Goal: Use online tool/utility: Utilize a website feature to perform a specific function

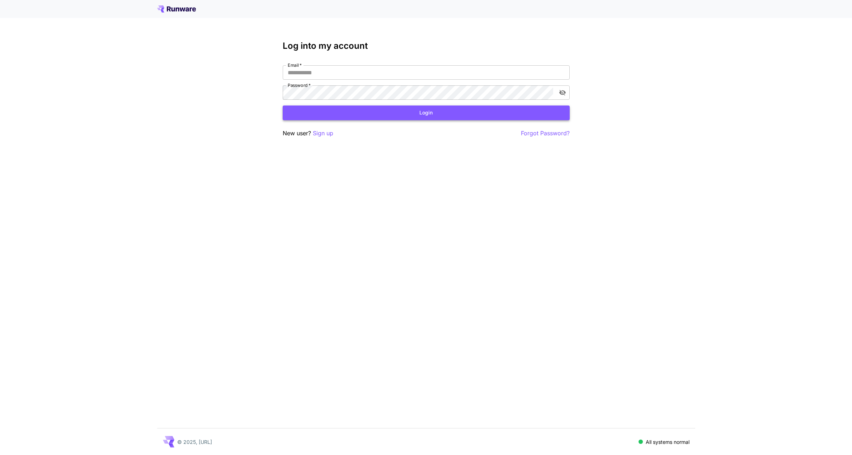
type input "**********"
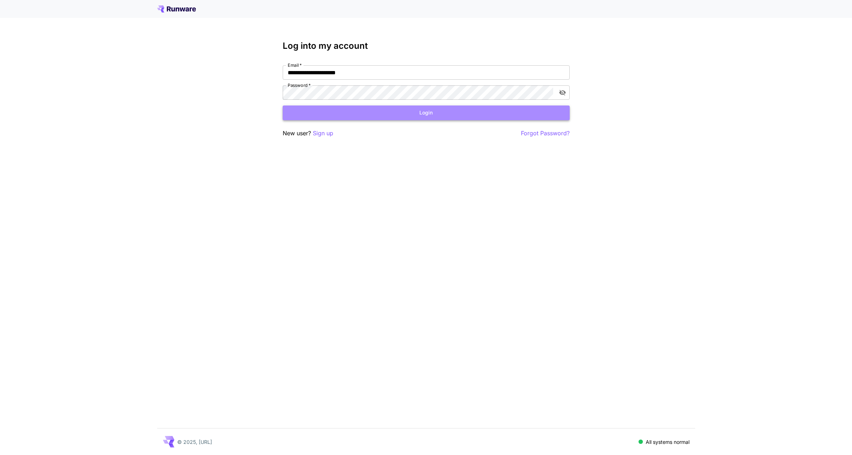
click at [424, 111] on button "Login" at bounding box center [426, 113] width 287 height 15
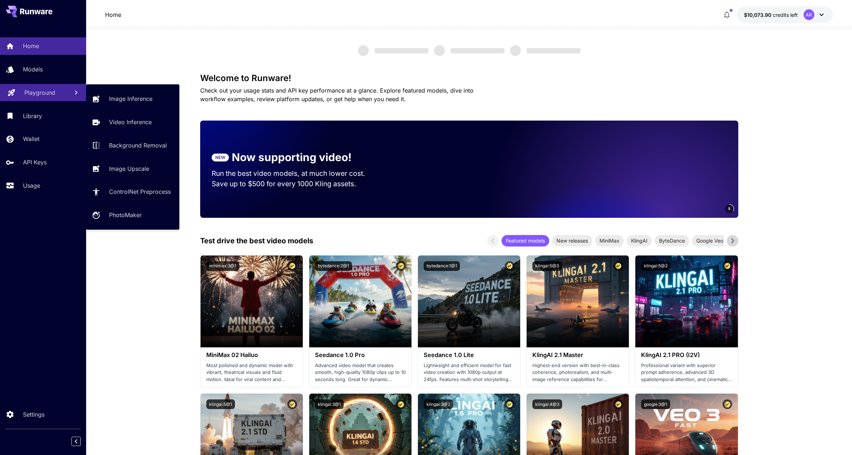
click at [29, 89] on p "Playground" at bounding box center [39, 92] width 31 height 9
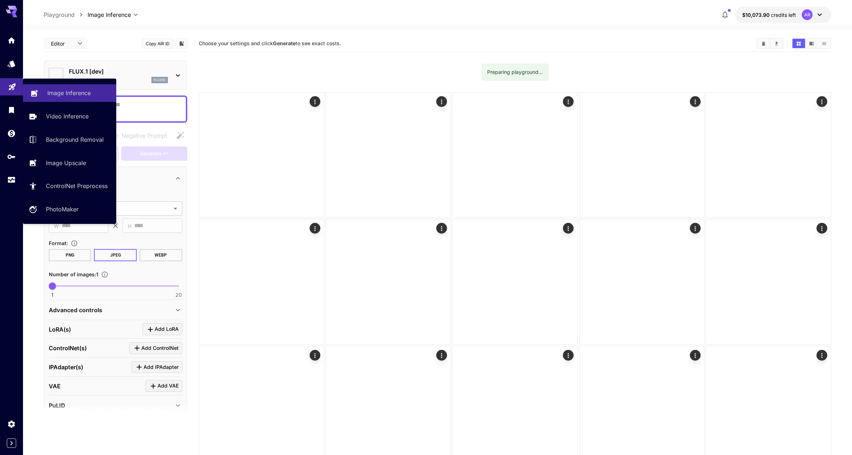
type input "**********"
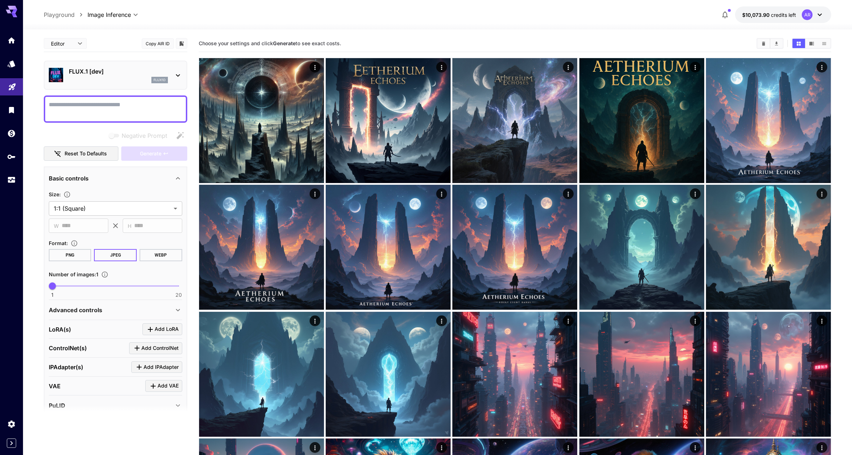
click at [145, 79] on div "flux1d" at bounding box center [118, 80] width 99 height 6
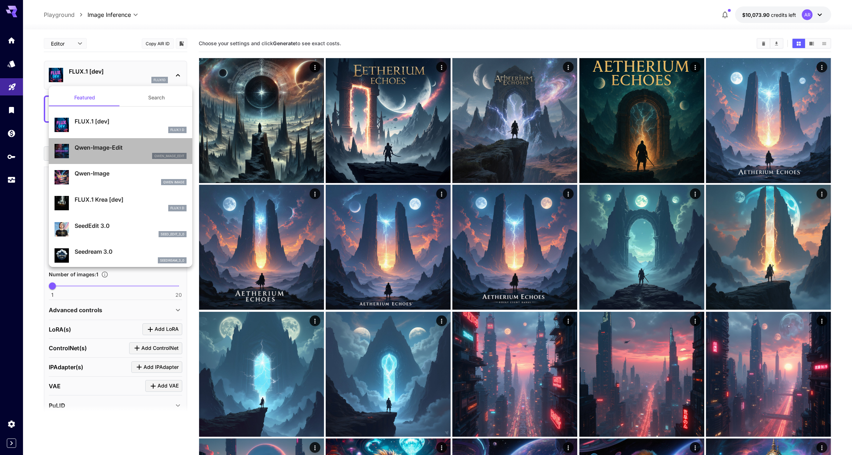
click at [116, 149] on p "Qwen-Image-Edit" at bounding box center [131, 147] width 112 height 9
type input "*"
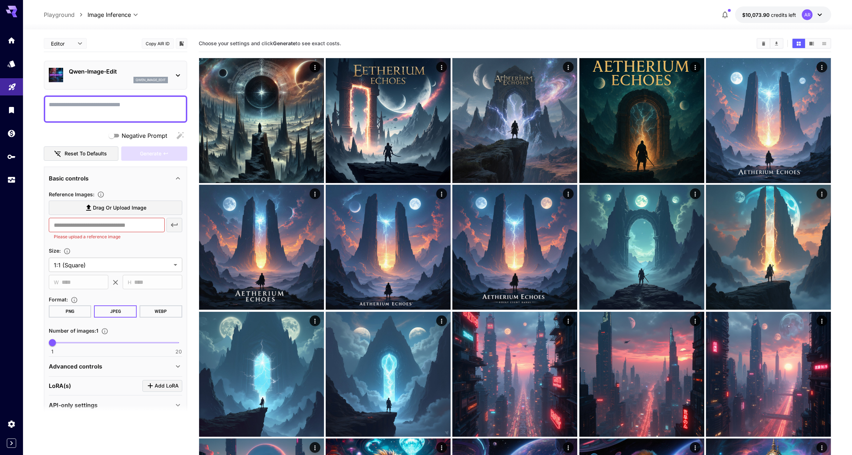
click at [123, 109] on textarea "Negative Prompt" at bounding box center [115, 108] width 133 height 17
click at [111, 210] on span "Drag or upload image" at bounding box center [119, 207] width 53 height 9
click at [0, 0] on input "Drag or upload image" at bounding box center [0, 0] width 0 height 0
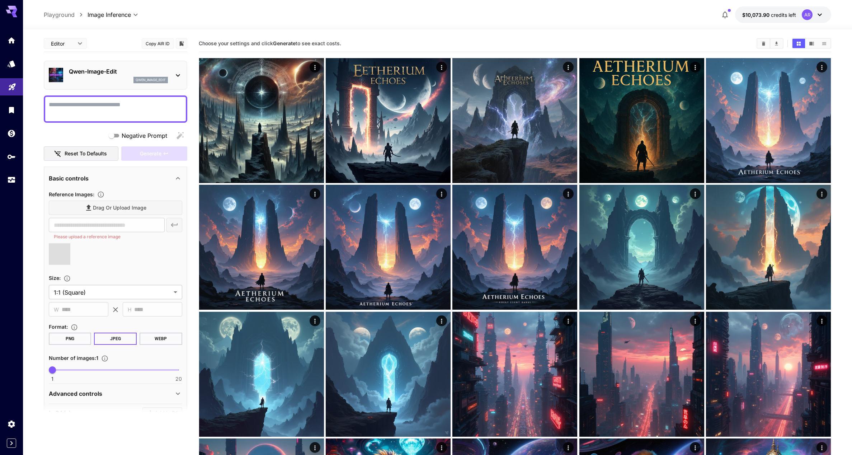
click at [98, 109] on textarea "Negative Prompt" at bounding box center [115, 108] width 133 height 17
type input "**********"
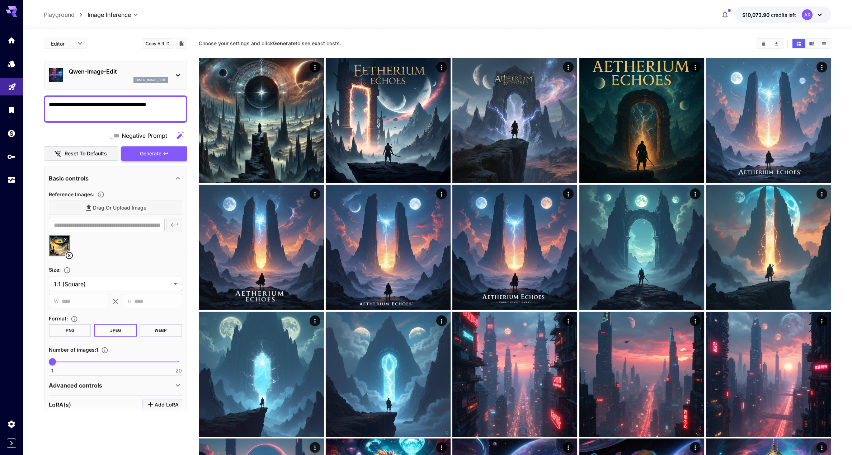
type textarea "**********"
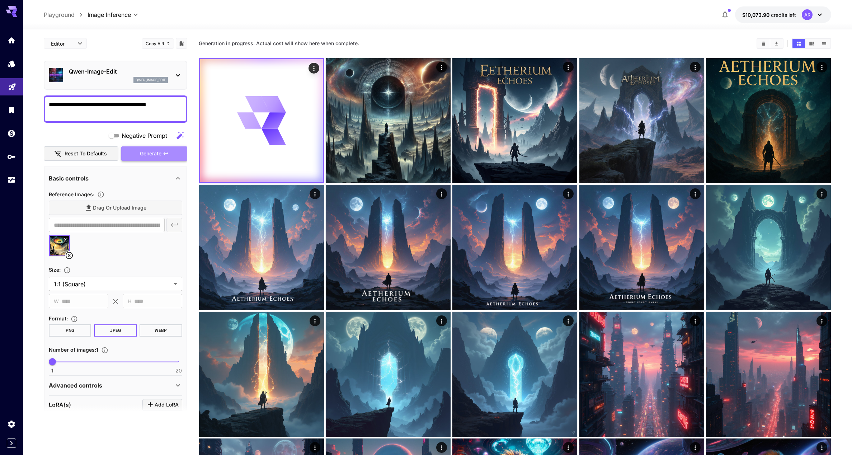
click at [146, 155] on span "Generate" at bounding box center [151, 153] width 22 height 9
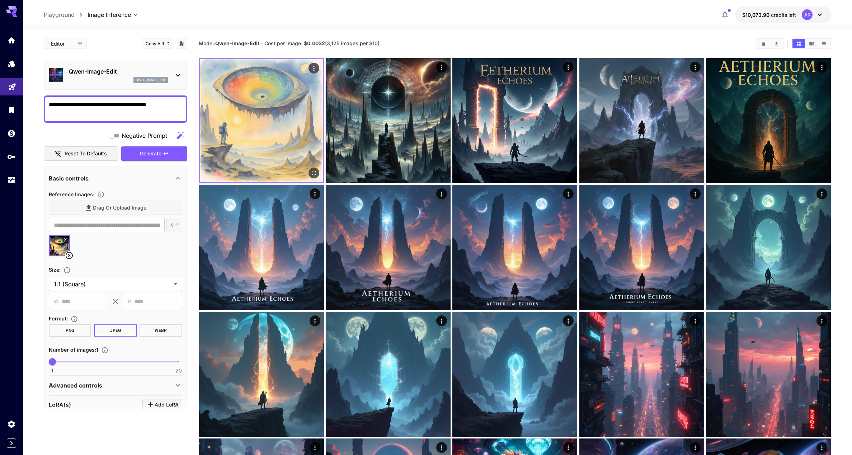
click at [259, 106] on img at bounding box center [261, 120] width 123 height 123
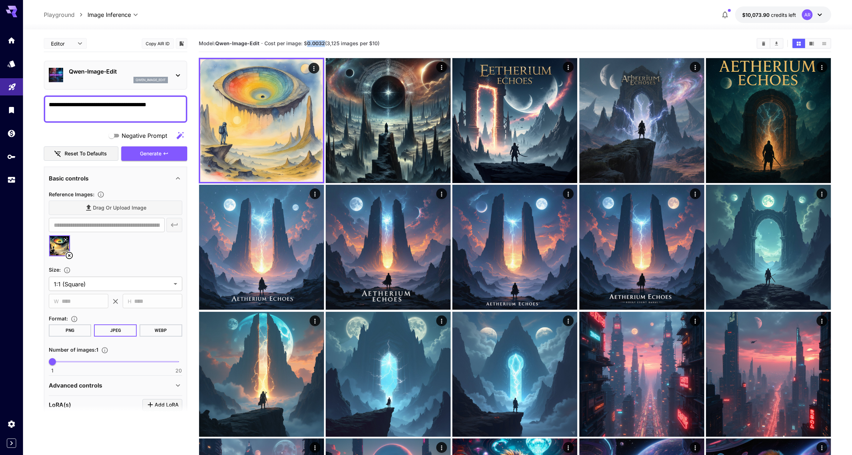
drag, startPoint x: 307, startPoint y: 42, endPoint x: 324, endPoint y: 42, distance: 17.6
click at [324, 42] on span "Cost per image: $ 0.0032 (3,125 images per $10)" at bounding box center [321, 43] width 115 height 6
click at [325, 42] on b "0.0032" at bounding box center [316, 43] width 18 height 6
click at [322, 24] on div at bounding box center [437, 25] width 829 height 9
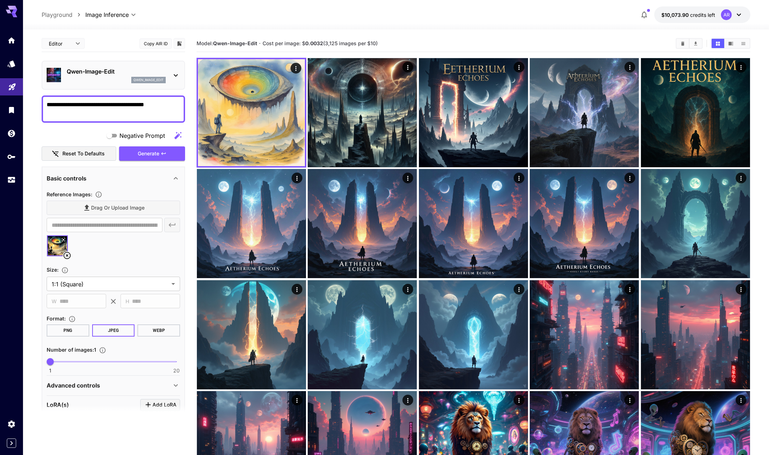
drag, startPoint x: 197, startPoint y: 43, endPoint x: 408, endPoint y: 44, distance: 210.3
click at [408, 44] on section "Model: [PERSON_NAME]-Image-Edit · Cost per image: $ 0.0032 (3,125 images per $1…" at bounding box center [434, 43] width 474 height 9
copy section "Model: [PERSON_NAME]-Image-Edit · Cost per image: $ 0.0032 (3,125 images per $1…"
click at [67, 257] on icon at bounding box center [67, 255] width 9 height 9
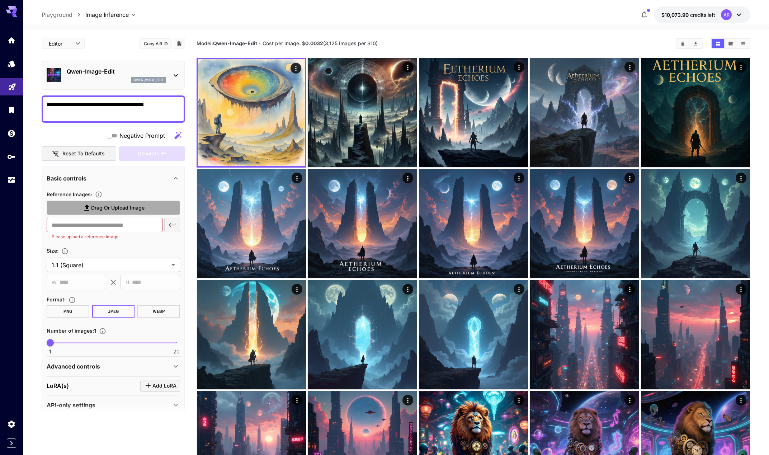
click at [126, 204] on span "Drag or upload image" at bounding box center [117, 207] width 53 height 9
click at [0, 0] on input "Drag or upload image" at bounding box center [0, 0] width 0 height 0
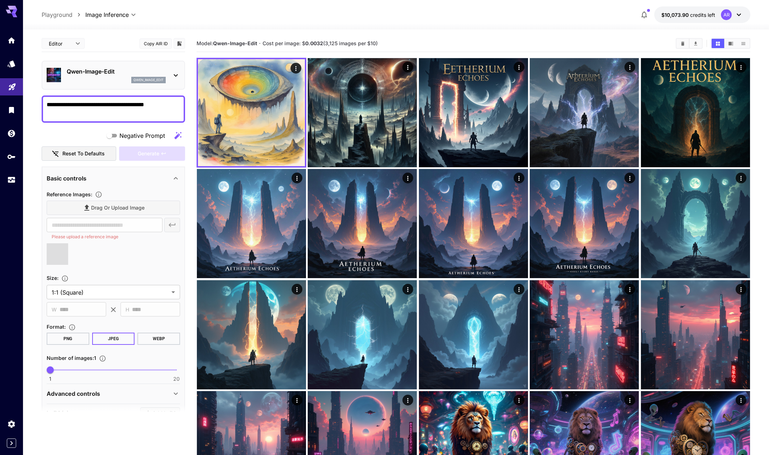
click at [108, 109] on textarea "**********" at bounding box center [113, 108] width 133 height 17
type input "**********"
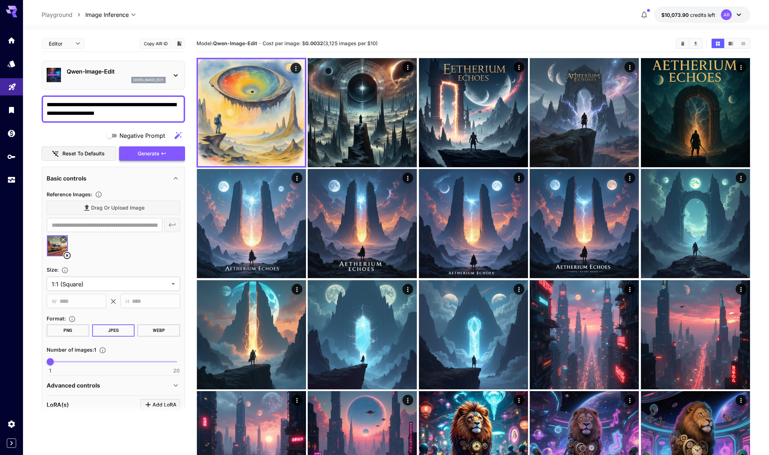
type textarea "**********"
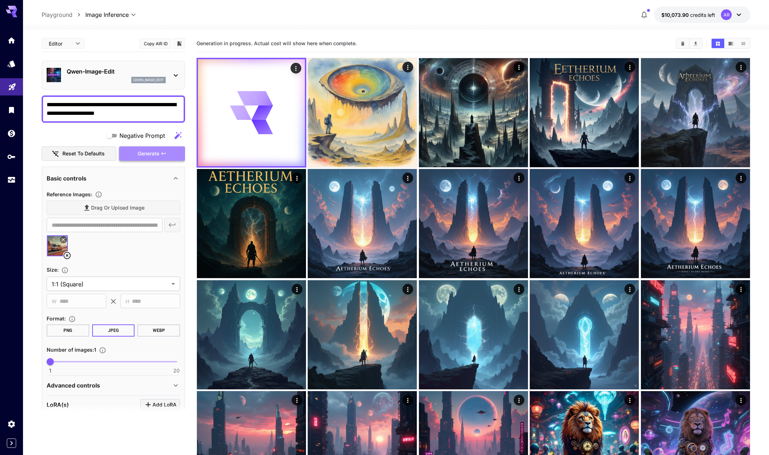
click at [153, 152] on span "Generate" at bounding box center [149, 153] width 22 height 9
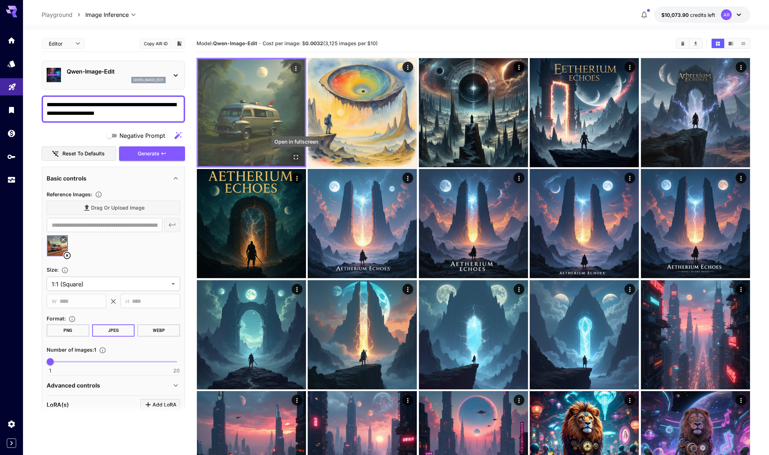
click at [296, 157] on icon "Open in fullscreen" at bounding box center [295, 157] width 7 height 7
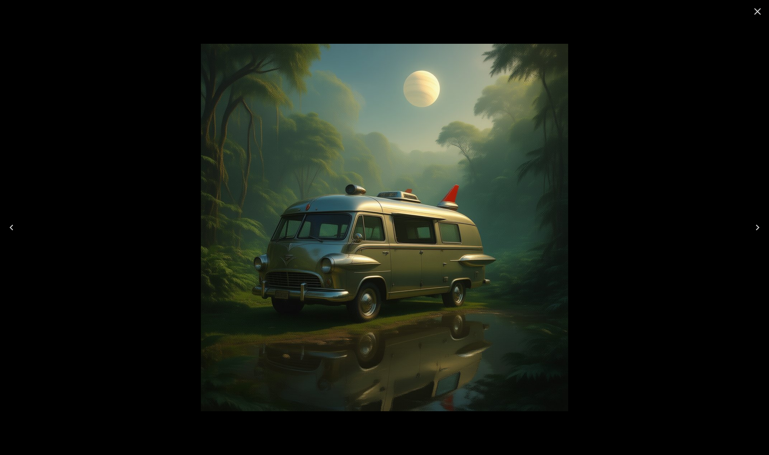
click at [171, 88] on div at bounding box center [384, 227] width 769 height 455
click at [165, 122] on div at bounding box center [384, 227] width 769 height 455
click at [689, 25] on div at bounding box center [384, 227] width 769 height 455
click at [759, 10] on icon "Close" at bounding box center [758, 11] width 7 height 7
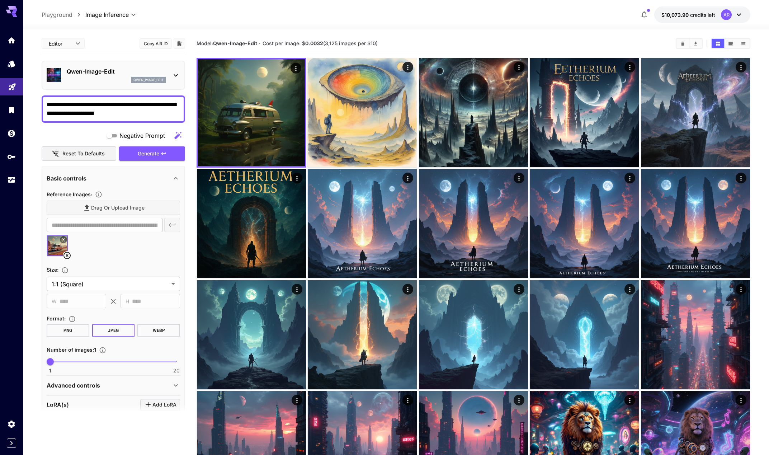
scroll to position [31, 0]
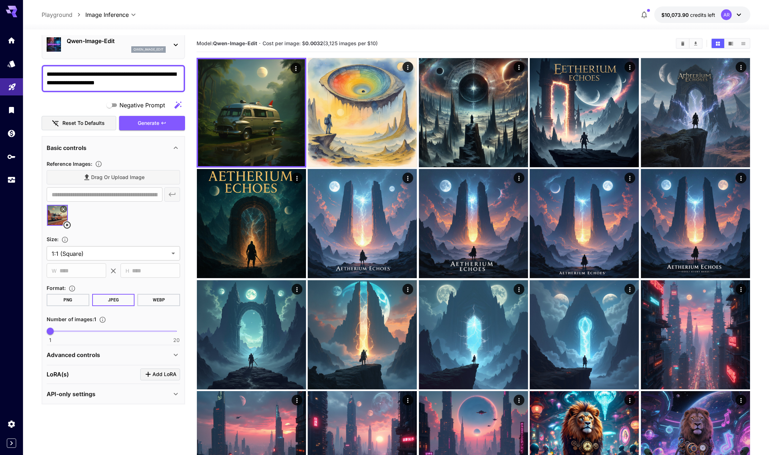
click at [83, 352] on p "Advanced controls" at bounding box center [73, 355] width 53 height 9
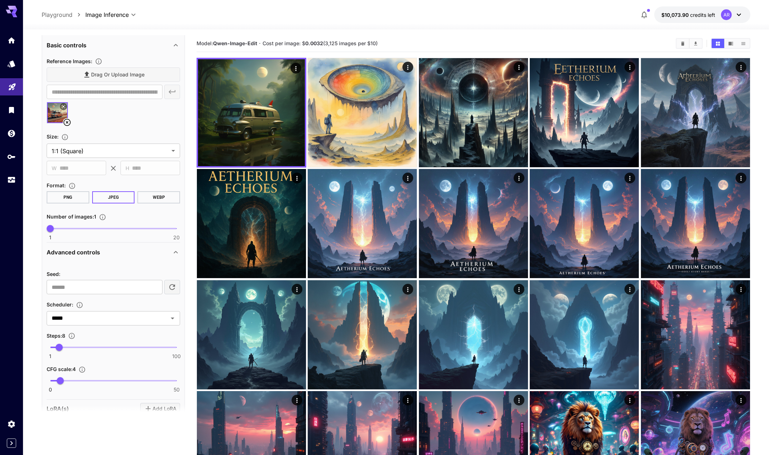
scroll to position [167, 0]
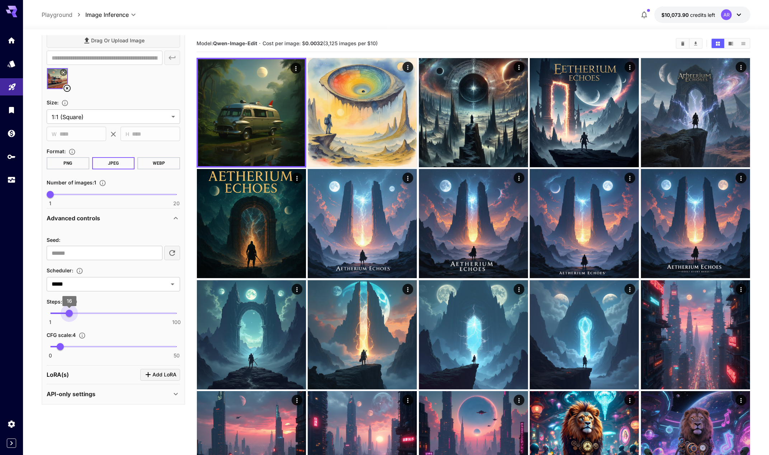
drag, startPoint x: 59, startPoint y: 314, endPoint x: 70, endPoint y: 314, distance: 10.4
click at [70, 314] on span "16" at bounding box center [69, 313] width 7 height 7
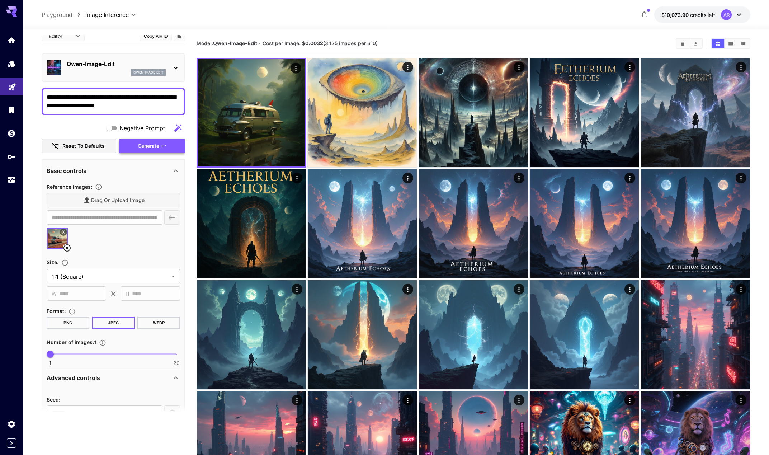
click at [145, 149] on span "Generate" at bounding box center [149, 146] width 22 height 9
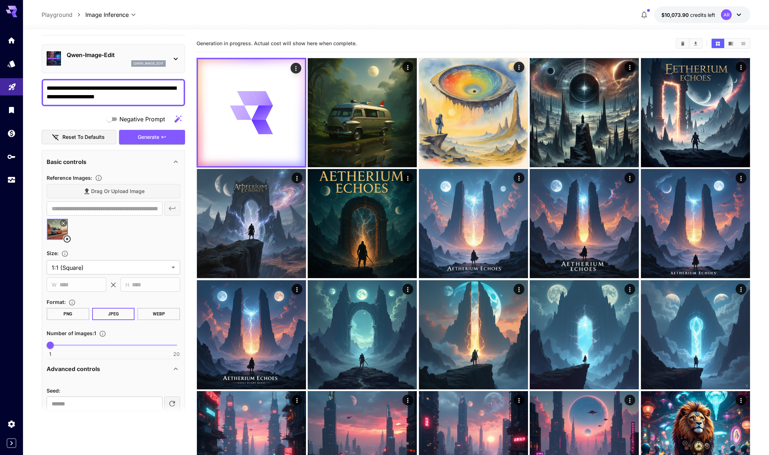
scroll to position [0, 0]
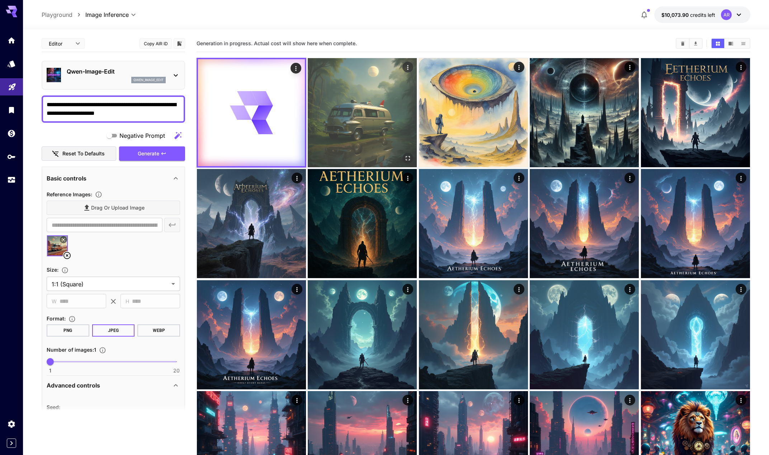
click at [364, 136] on img at bounding box center [362, 112] width 109 height 109
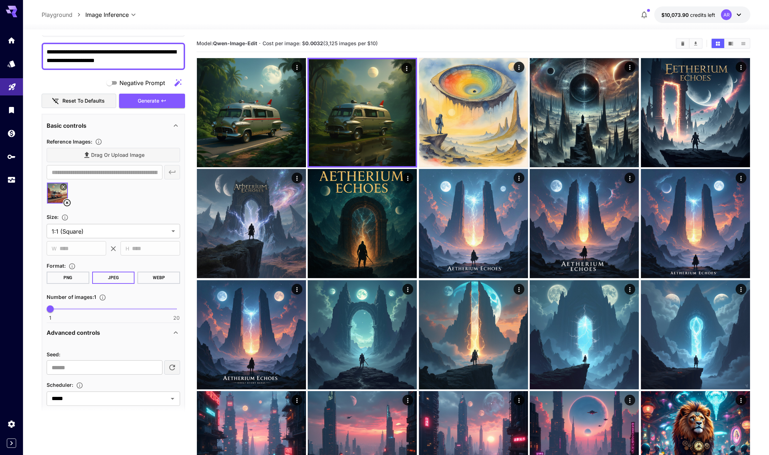
scroll to position [47, 0]
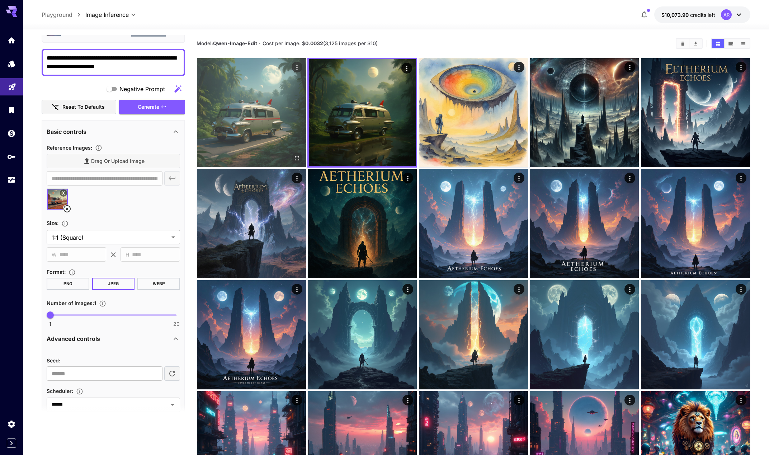
click at [255, 122] on img at bounding box center [251, 112] width 109 height 109
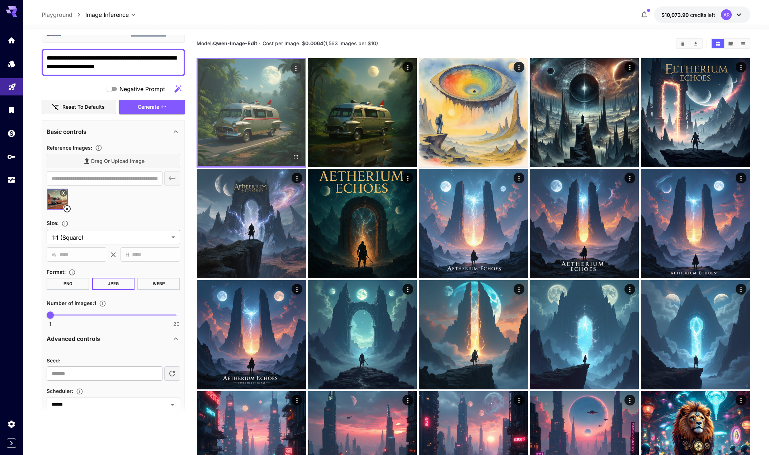
click at [291, 163] on img at bounding box center [251, 112] width 107 height 107
click at [295, 159] on icon "Open in fullscreen" at bounding box center [295, 157] width 7 height 7
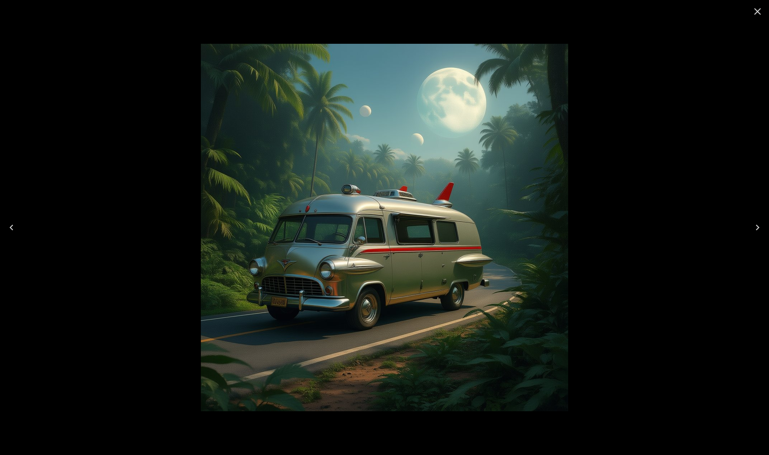
click at [150, 169] on div at bounding box center [384, 227] width 769 height 455
click at [755, 15] on icon "Close" at bounding box center [757, 11] width 11 height 11
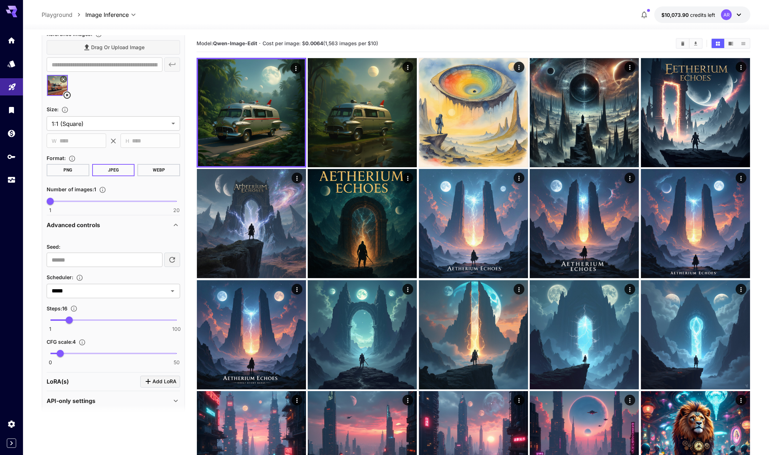
scroll to position [167, 0]
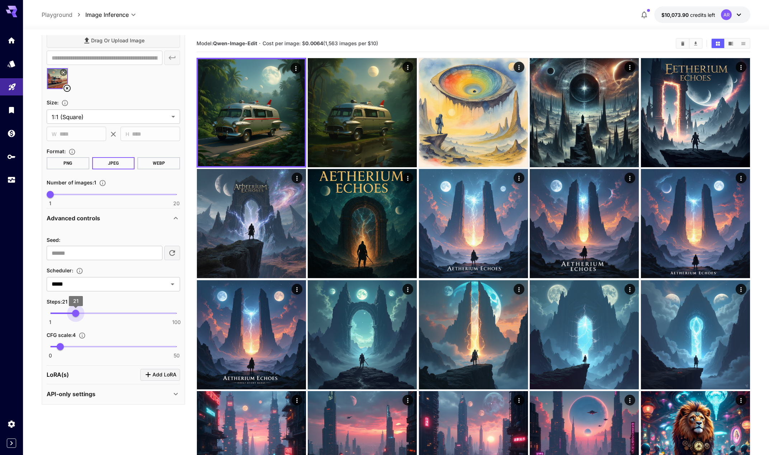
type input "**"
click at [75, 316] on span "20" at bounding box center [74, 313] width 7 height 7
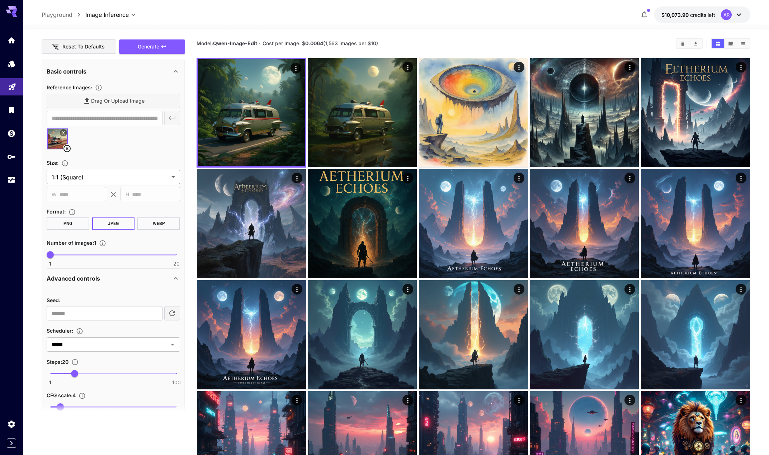
scroll to position [0, 0]
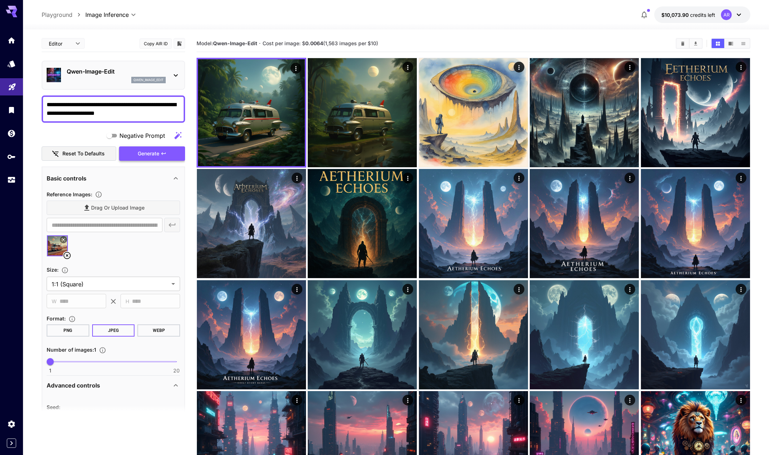
click at [138, 154] on span "Generate" at bounding box center [149, 153] width 22 height 9
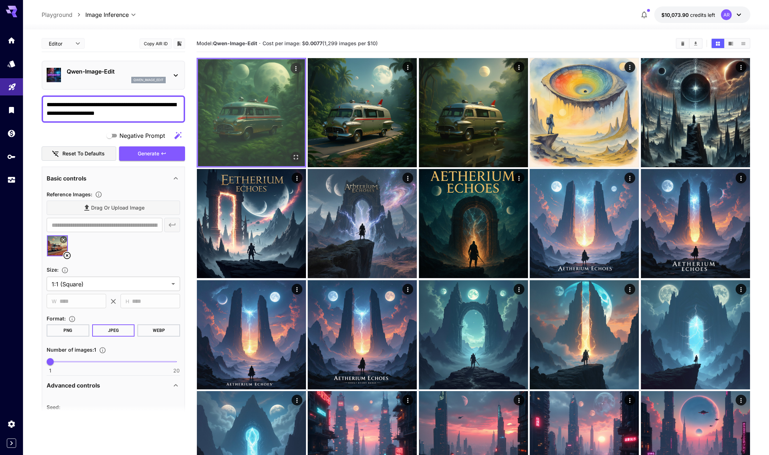
click at [296, 157] on icon "Open in fullscreen" at bounding box center [295, 157] width 7 height 7
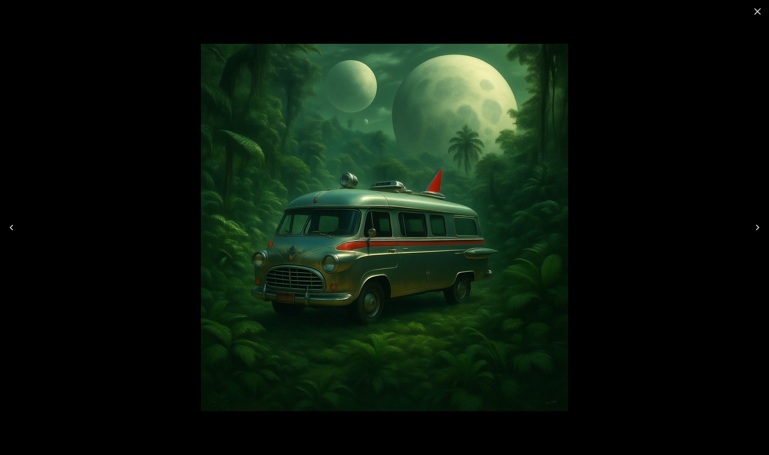
click at [757, 226] on icon "Next" at bounding box center [758, 228] width 4 height 6
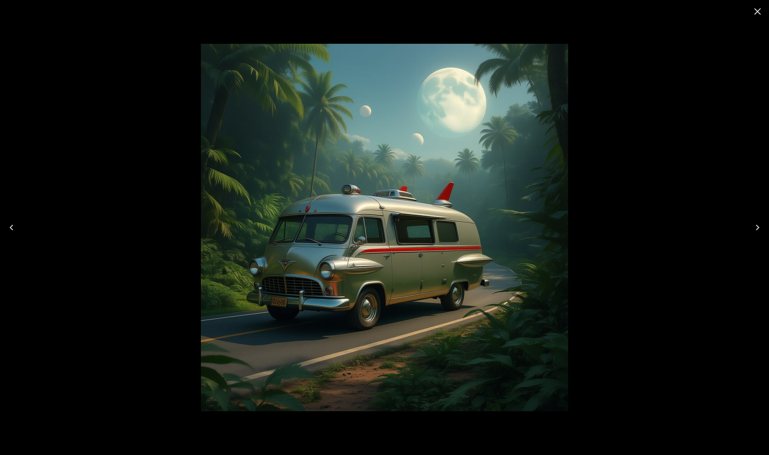
click at [757, 226] on icon "Next" at bounding box center [758, 228] width 4 height 6
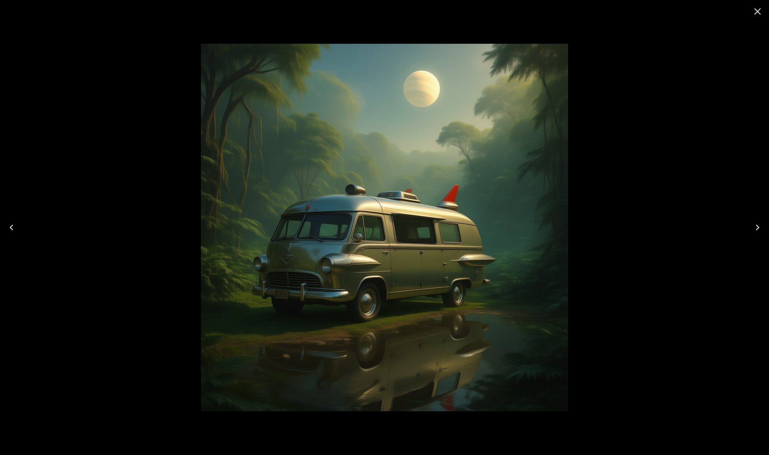
click at [10, 229] on icon "Previous" at bounding box center [11, 227] width 11 height 11
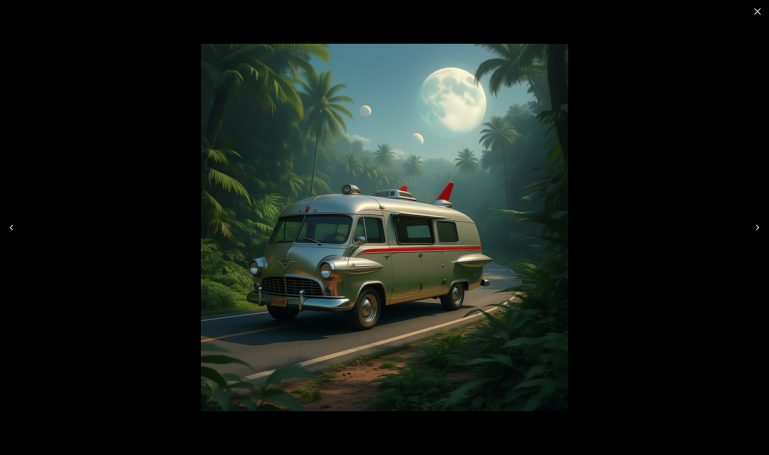
click at [10, 229] on icon "Previous" at bounding box center [11, 227] width 11 height 11
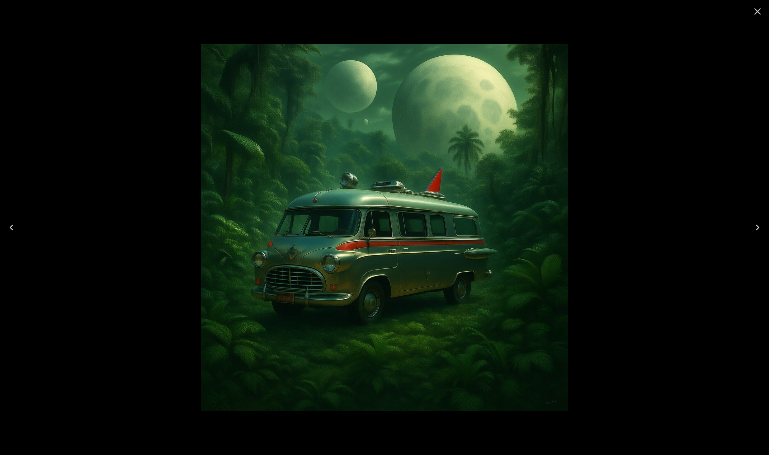
click at [116, 192] on div at bounding box center [384, 227] width 769 height 455
click at [763, 10] on icon "Close" at bounding box center [757, 11] width 11 height 11
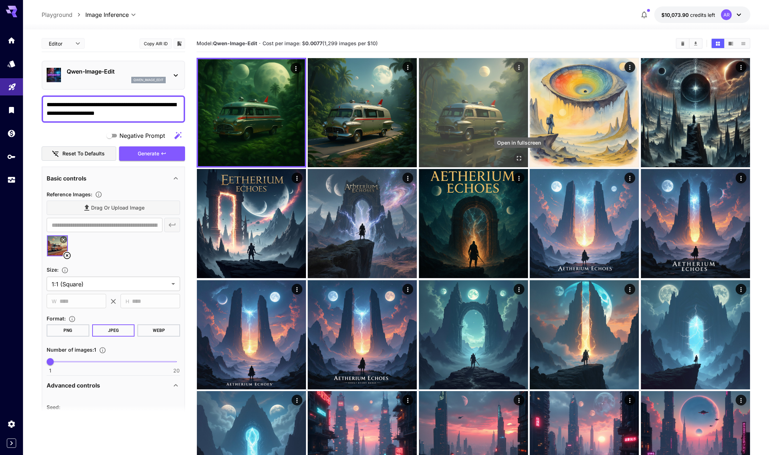
click at [519, 157] on icon "Open in fullscreen" at bounding box center [519, 158] width 7 height 7
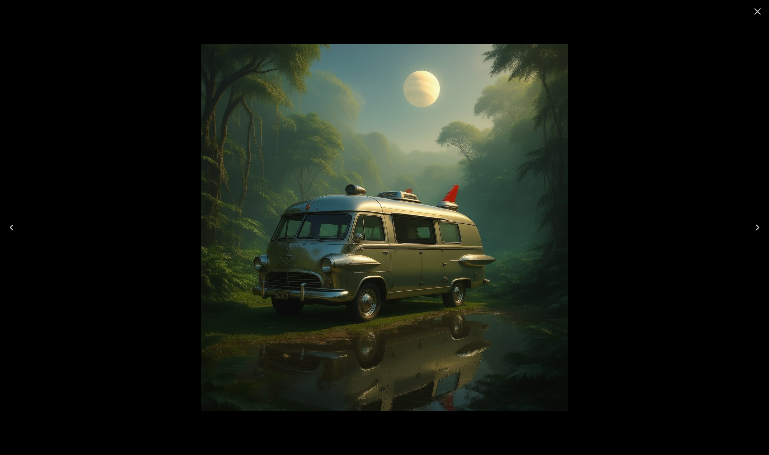
click at [10, 230] on icon "Previous" at bounding box center [11, 227] width 11 height 11
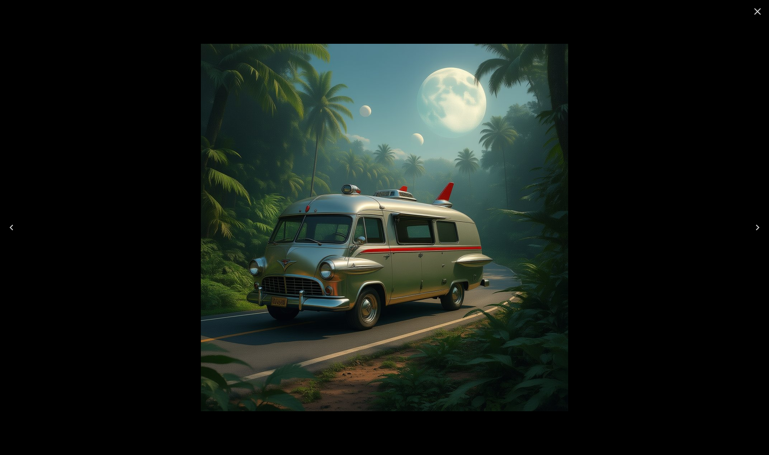
click at [760, 227] on icon "Next" at bounding box center [757, 227] width 11 height 11
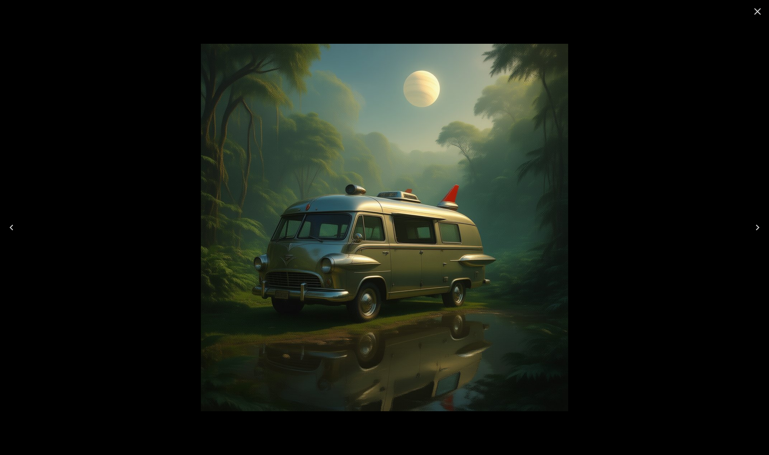
click at [11, 228] on icon "Previous" at bounding box center [11, 227] width 11 height 11
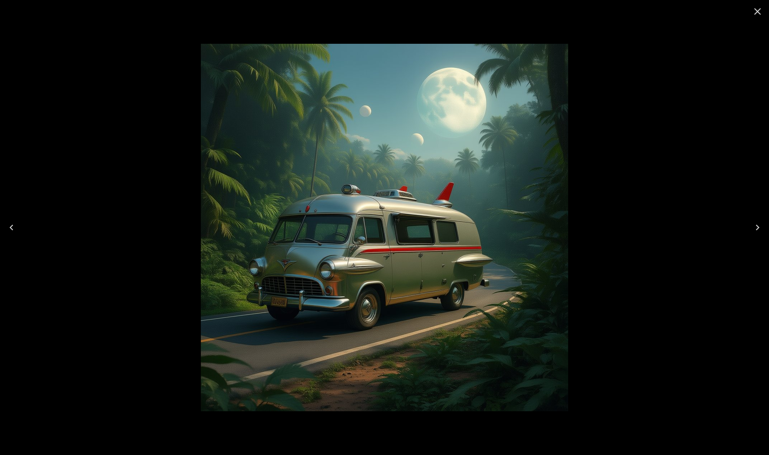
click at [11, 228] on icon "Previous" at bounding box center [11, 227] width 11 height 11
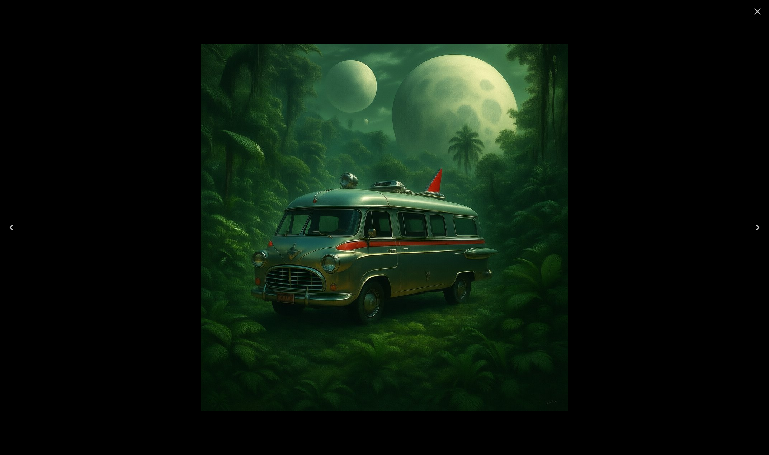
click at [122, 186] on div at bounding box center [384, 227] width 769 height 455
click at [758, 13] on icon "Close" at bounding box center [757, 11] width 11 height 11
